Goal: Book appointment/travel/reservation

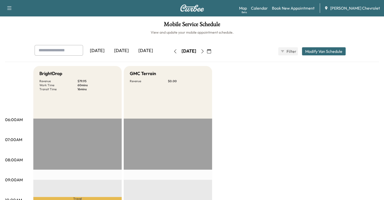
click at [205, 51] on icon "button" at bounding box center [203, 51] width 4 height 4
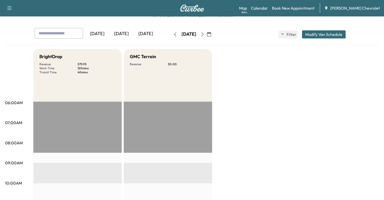
scroll to position [8, 0]
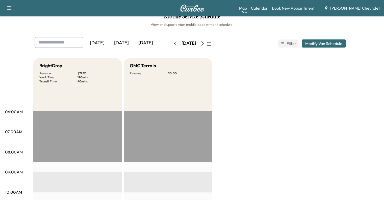
click at [171, 40] on button "button" at bounding box center [175, 43] width 9 height 8
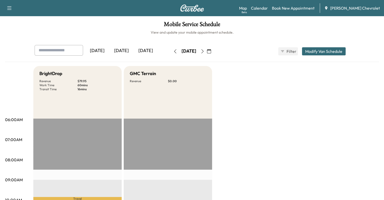
click at [205, 52] on icon "button" at bounding box center [203, 51] width 4 height 4
click at [205, 51] on icon "button" at bounding box center [203, 51] width 4 height 4
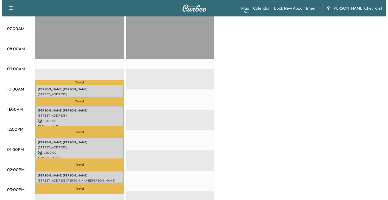
scroll to position [151, 0]
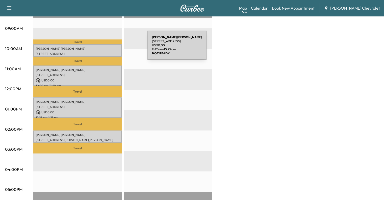
click at [110, 48] on p "[PERSON_NAME]" at bounding box center [77, 49] width 83 height 4
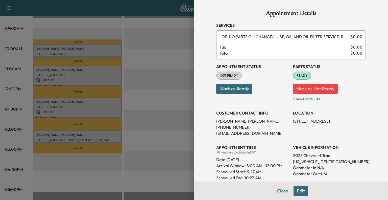
scroll to position [99, 0]
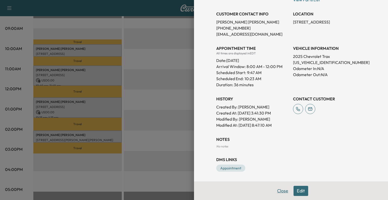
click at [277, 190] on button "Close" at bounding box center [283, 191] width 18 height 10
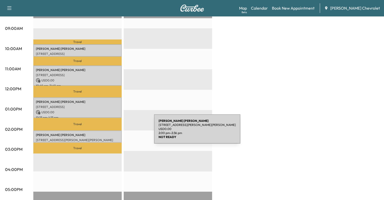
click at [114, 133] on p "[PERSON_NAME]" at bounding box center [77, 135] width 83 height 4
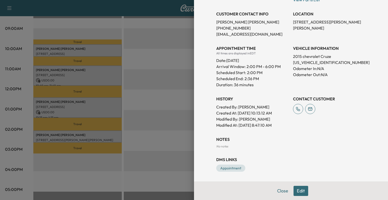
scroll to position [0, 0]
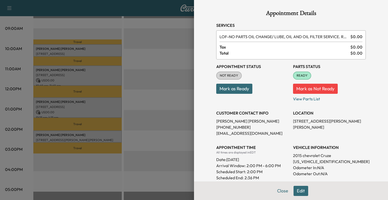
click at [282, 196] on div "Close Edit" at bounding box center [291, 190] width 194 height 18
click at [277, 190] on button "Close" at bounding box center [283, 191] width 18 height 10
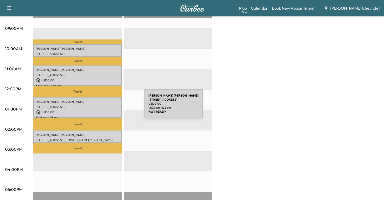
click at [106, 106] on p "[STREET_ADDRESS]" at bounding box center [77, 107] width 83 height 4
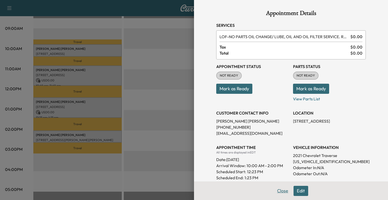
click at [279, 195] on button "Close" at bounding box center [283, 191] width 18 height 10
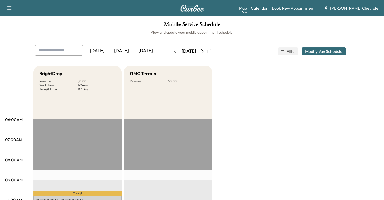
click at [205, 53] on icon "button" at bounding box center [203, 51] width 4 height 4
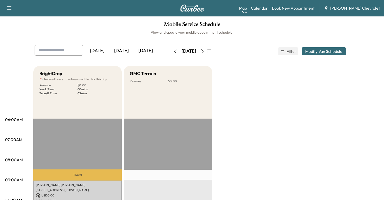
click at [171, 50] on button "button" at bounding box center [175, 51] width 9 height 8
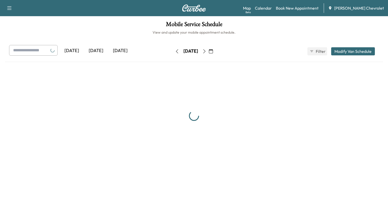
click at [173, 50] on button "button" at bounding box center [177, 51] width 9 height 8
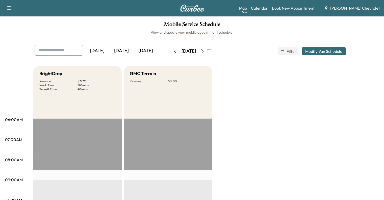
click at [173, 50] on icon "button" at bounding box center [175, 51] width 4 height 4
